Goal: Use online tool/utility: Utilize a website feature to perform a specific function

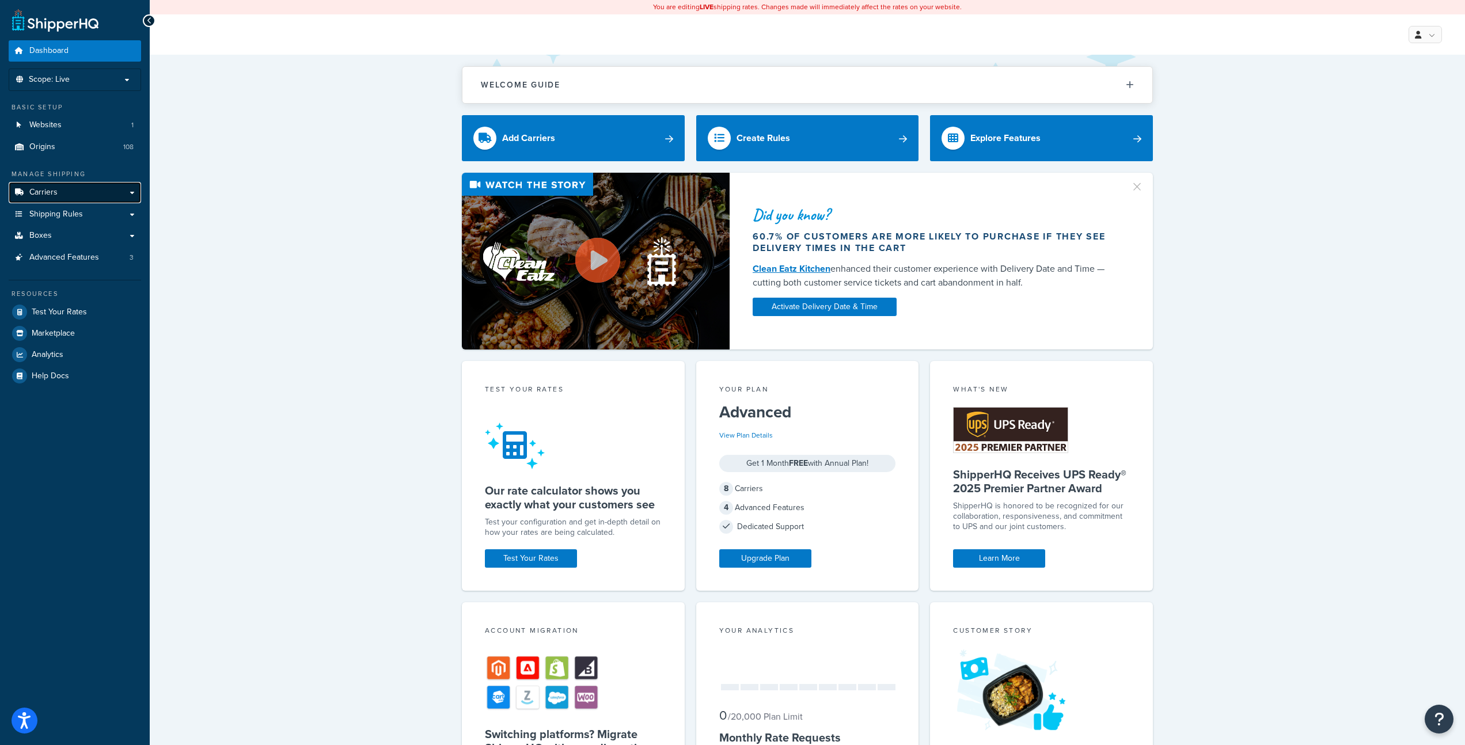
click at [90, 189] on link "Carriers" at bounding box center [75, 192] width 132 height 21
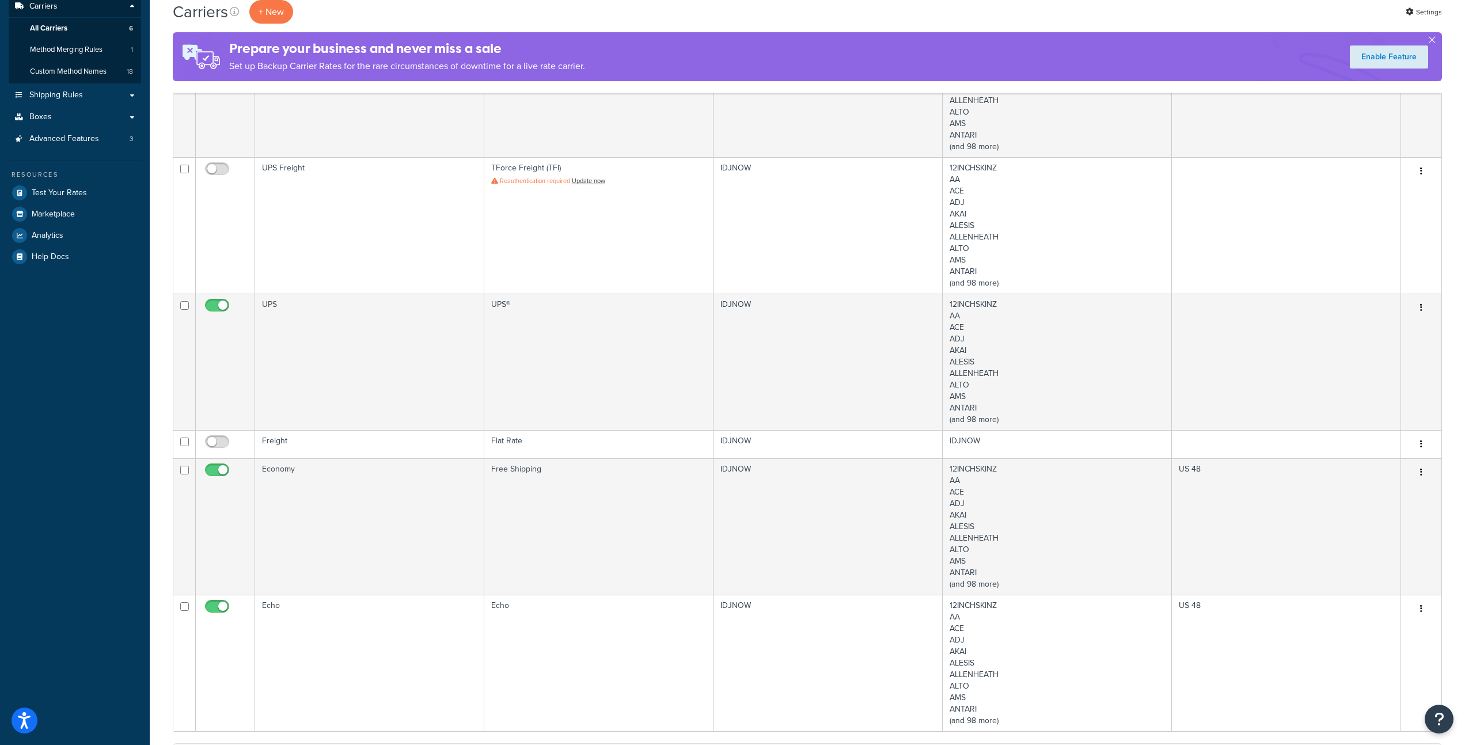
scroll to position [249, 0]
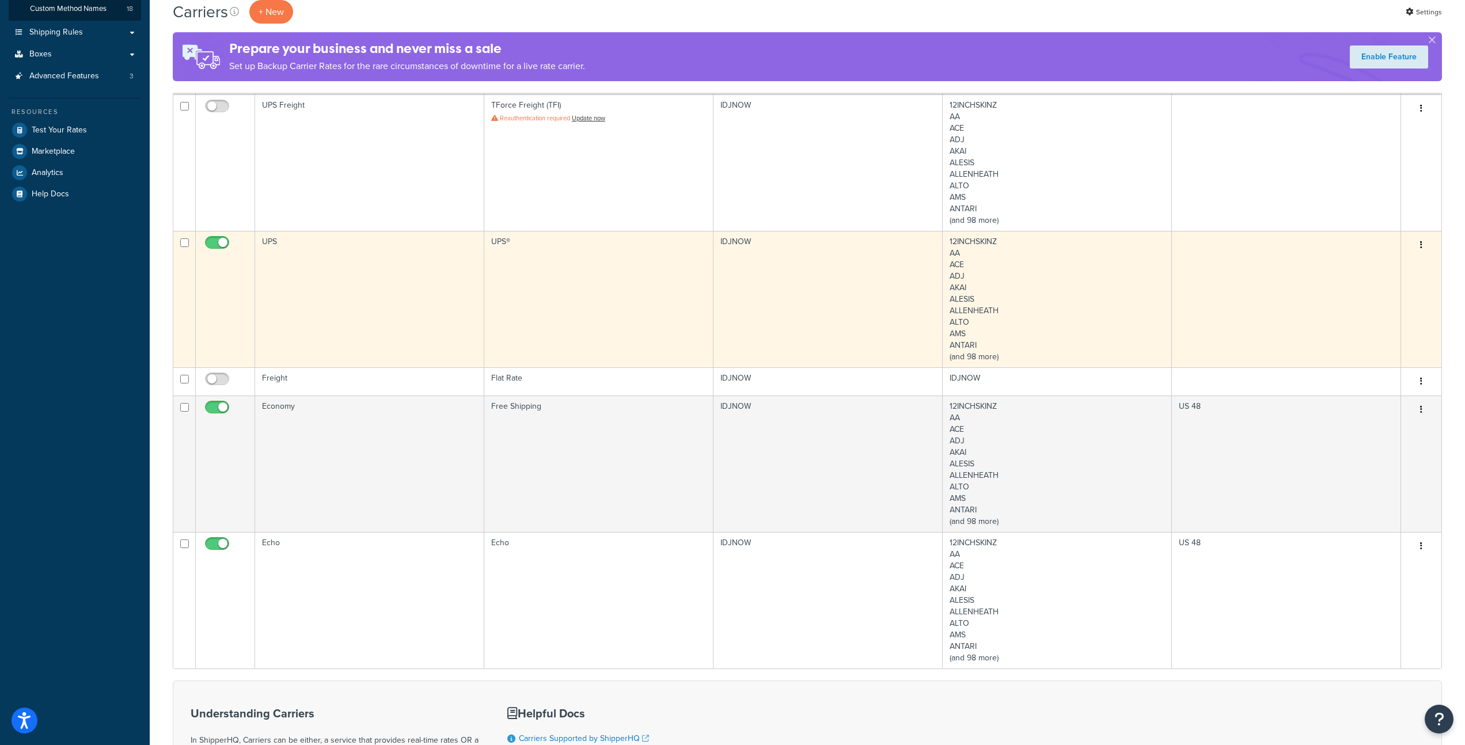
click at [275, 247] on td "UPS" at bounding box center [369, 299] width 229 height 136
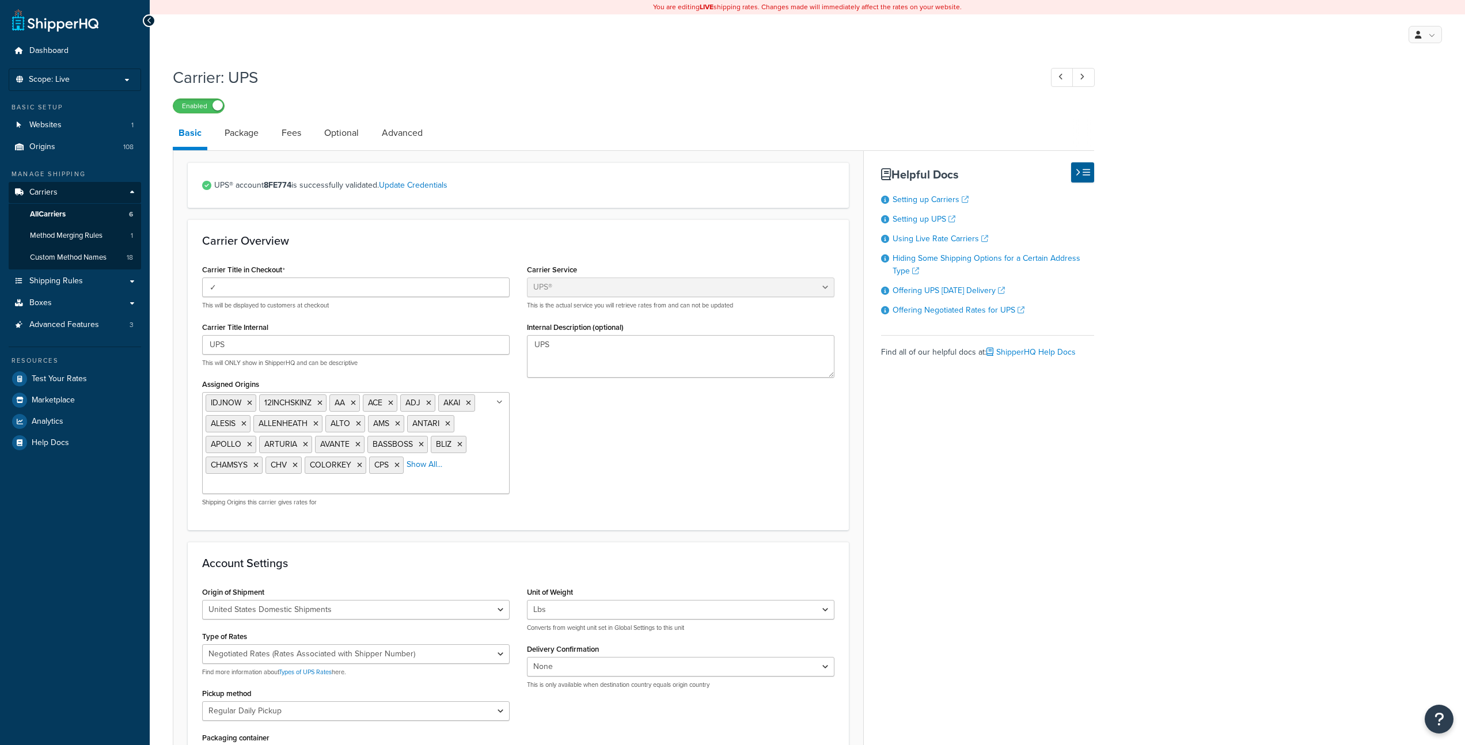
select select "ups"
click at [70, 374] on span "Test Your Rates" at bounding box center [59, 379] width 55 height 10
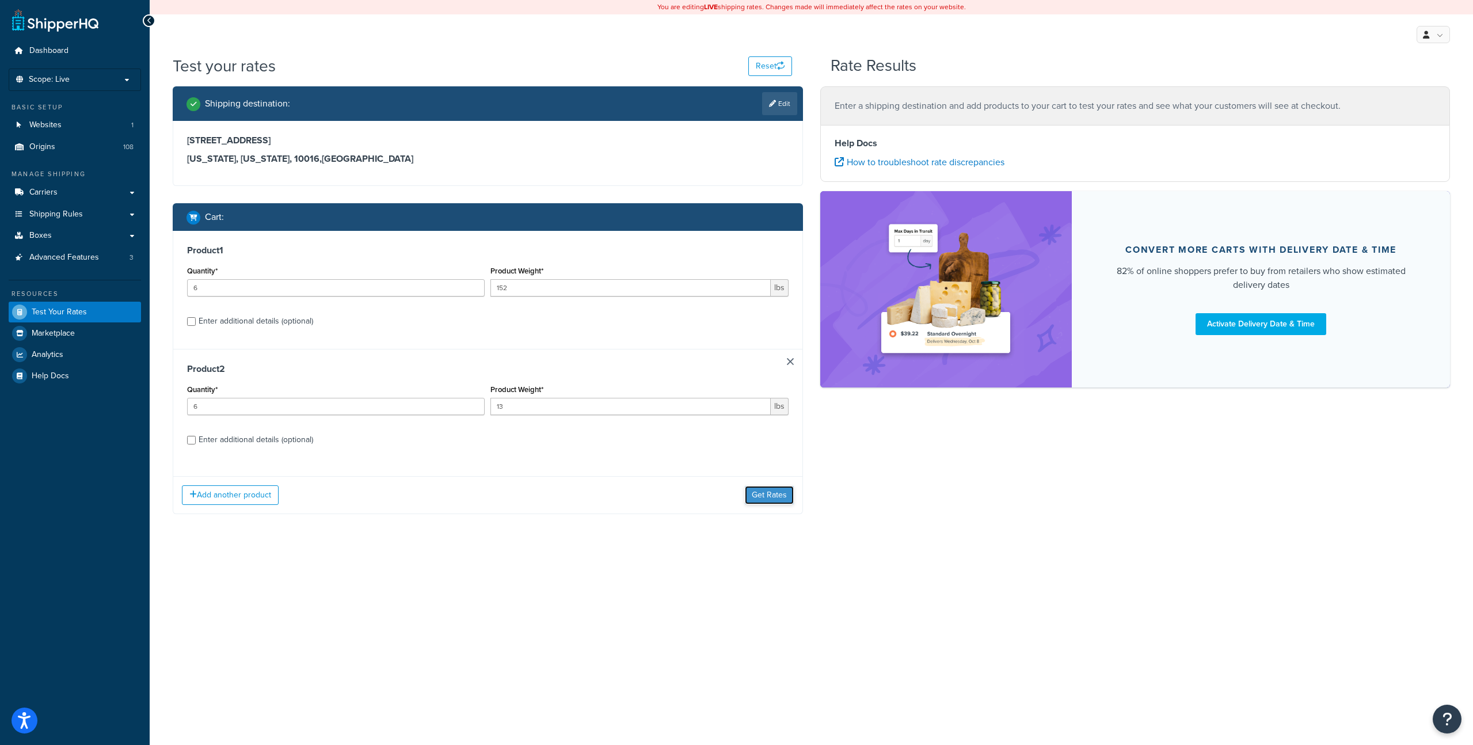
click at [770, 496] on button "Get Rates" at bounding box center [769, 495] width 49 height 18
